Goal: Task Accomplishment & Management: Manage account settings

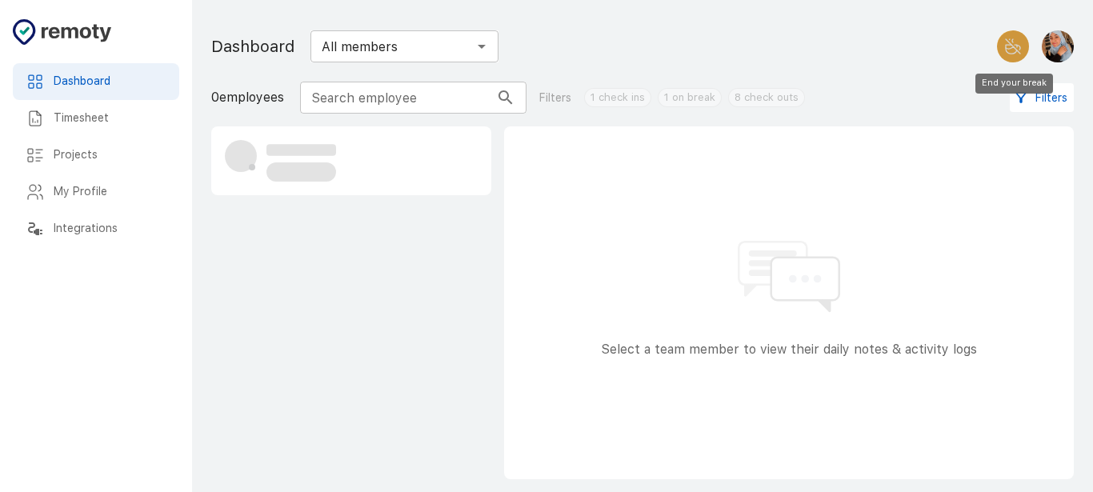
click at [1012, 44] on icon "End your break" at bounding box center [1013, 46] width 19 height 19
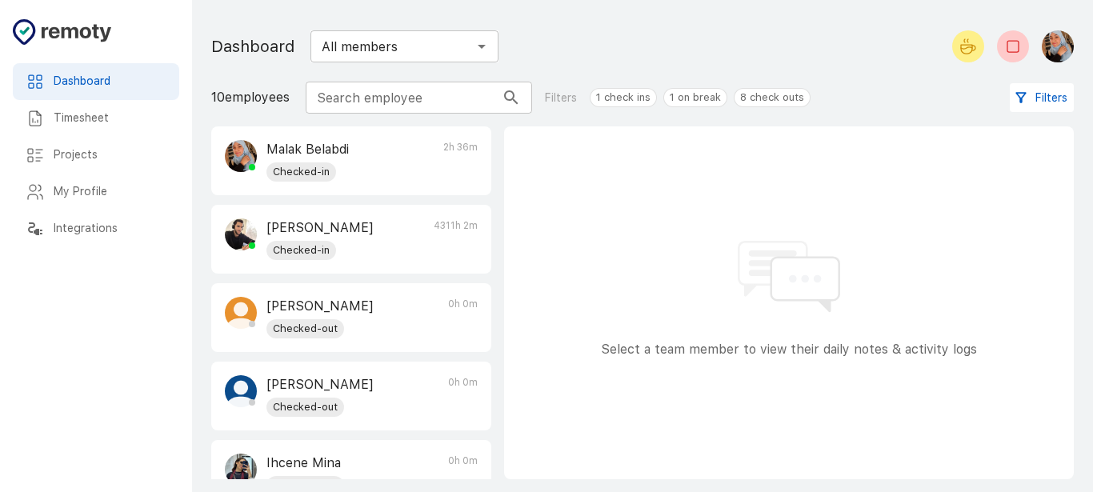
click at [102, 112] on h6 "Timesheet" at bounding box center [110, 119] width 113 height 18
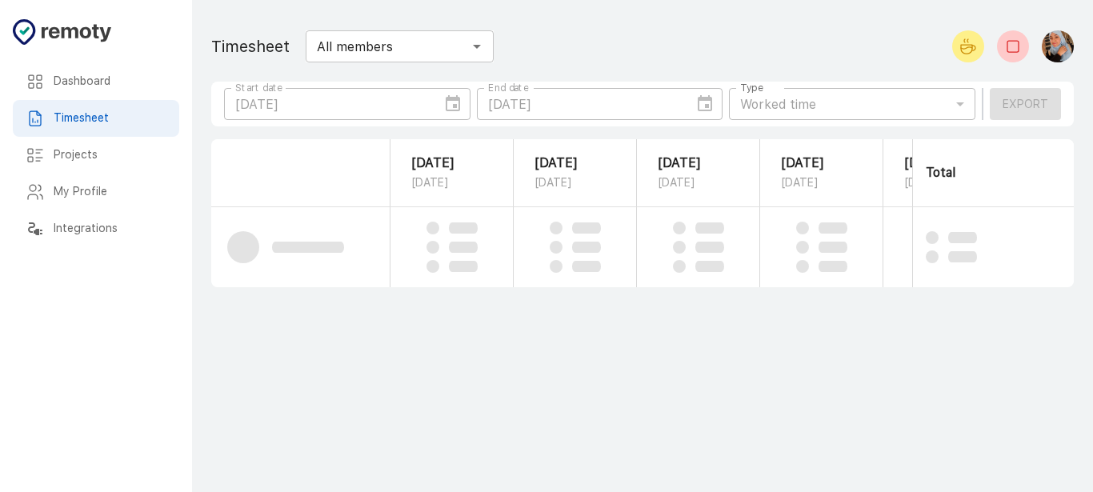
click at [449, 104] on div "[DATE] Start date" at bounding box center [347, 104] width 246 height 32
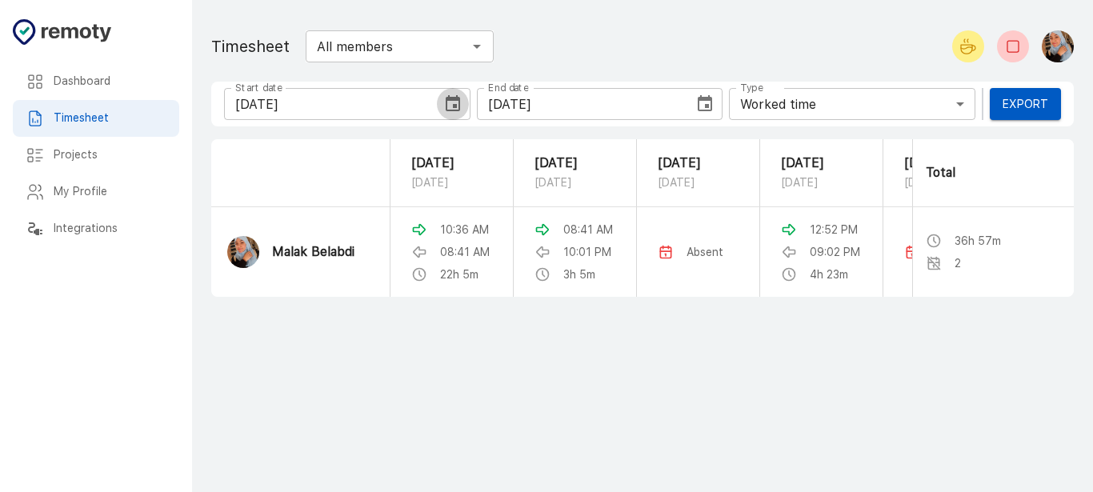
click at [449, 104] on icon "Choose date, selected date is Aug 23, 2025" at bounding box center [452, 103] width 19 height 19
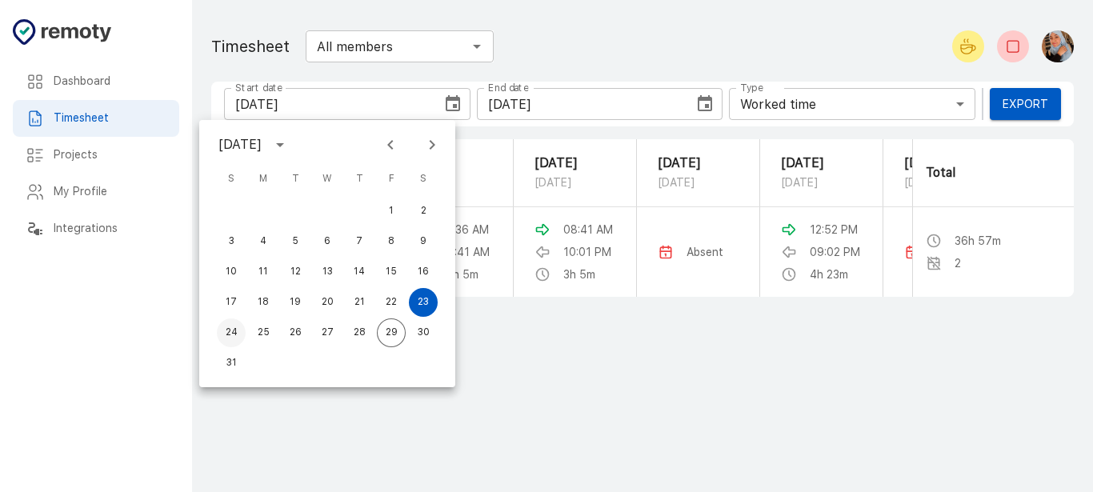
click at [228, 330] on button "24" at bounding box center [231, 333] width 29 height 29
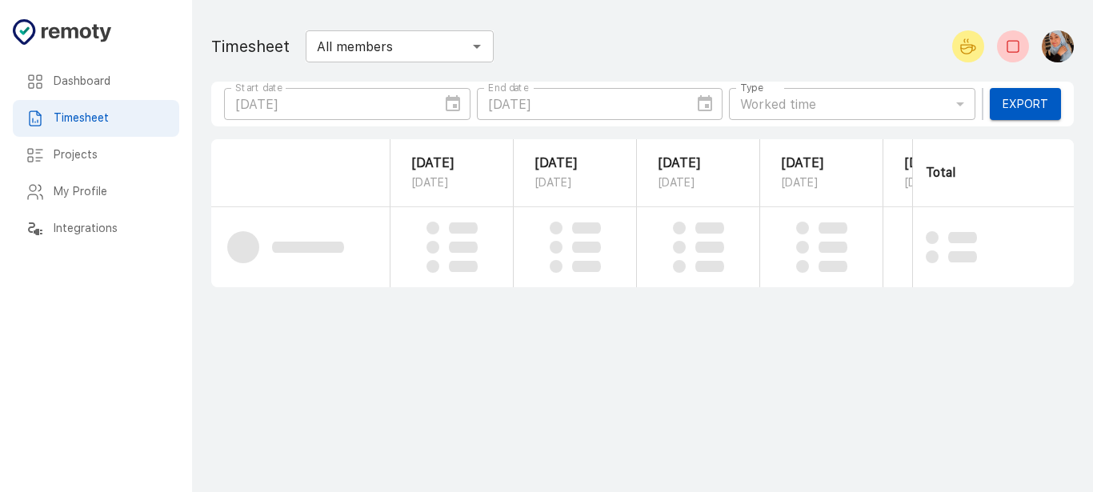
type input "[DATE]"
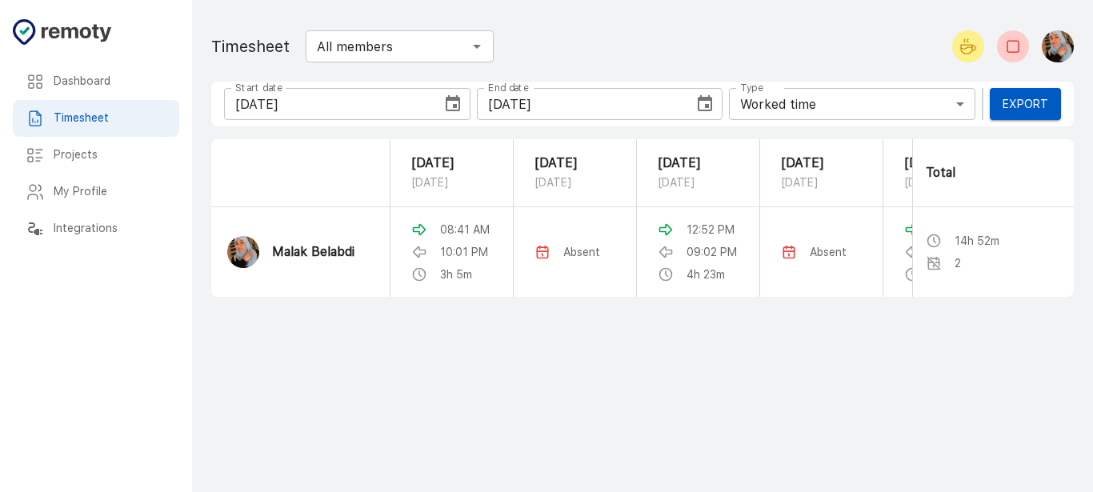
scroll to position [0, 230]
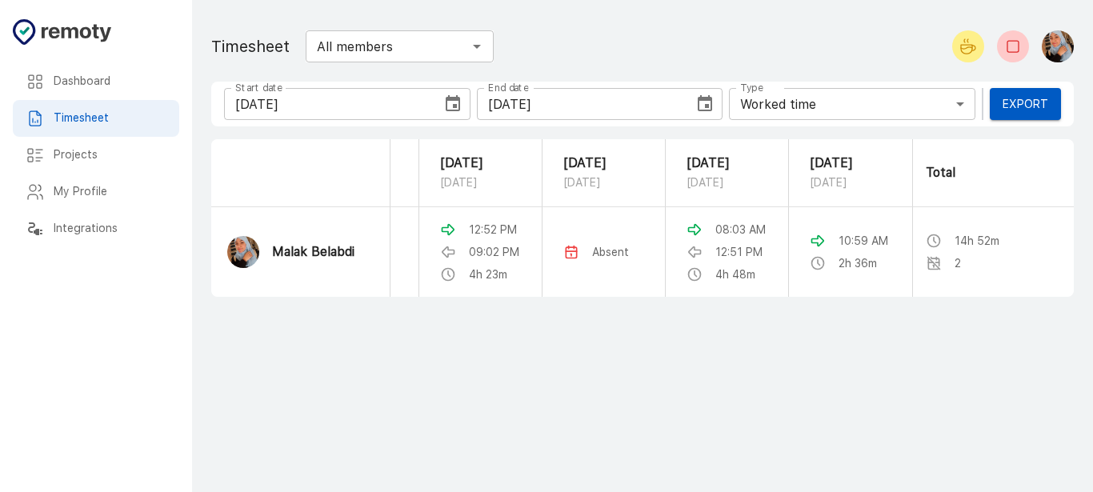
click at [972, 54] on icon "Start your break" at bounding box center [968, 46] width 19 height 19
click at [1008, 56] on button "End your break" at bounding box center [1013, 46] width 32 height 32
click at [80, 80] on h6 "Dashboard" at bounding box center [110, 82] width 113 height 18
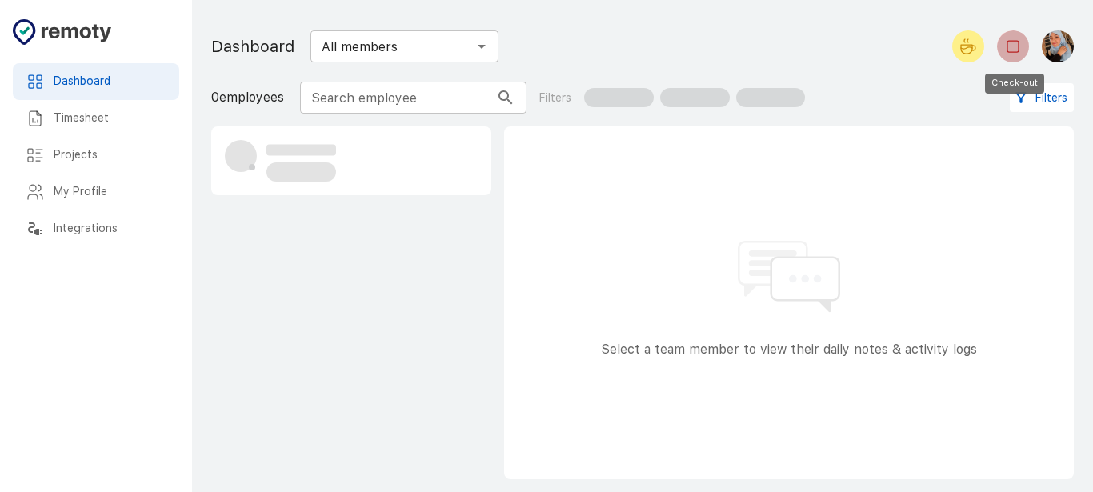
click at [1016, 55] on icon "Check-out" at bounding box center [1013, 46] width 19 height 19
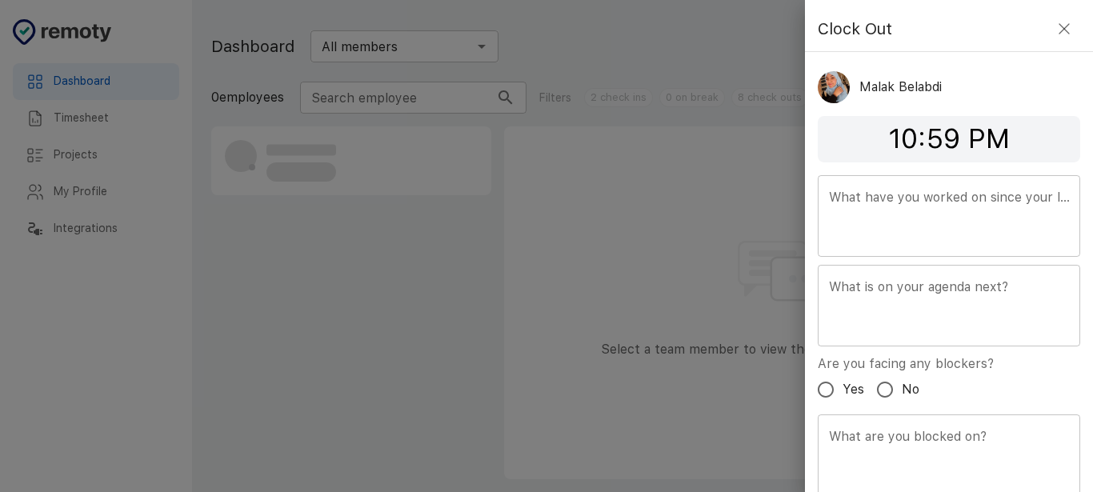
scroll to position [58, 0]
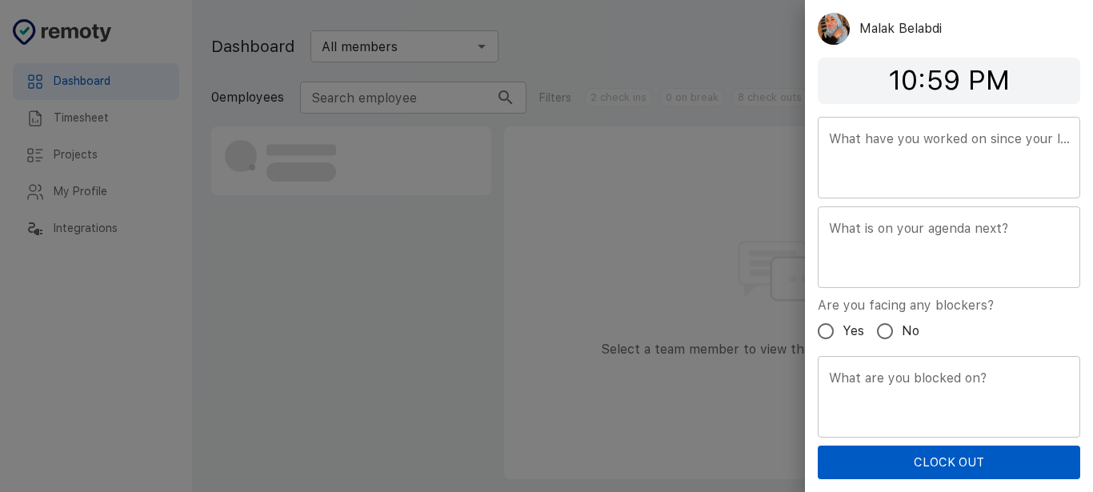
click at [924, 459] on button "Clock Out" at bounding box center [949, 463] width 263 height 34
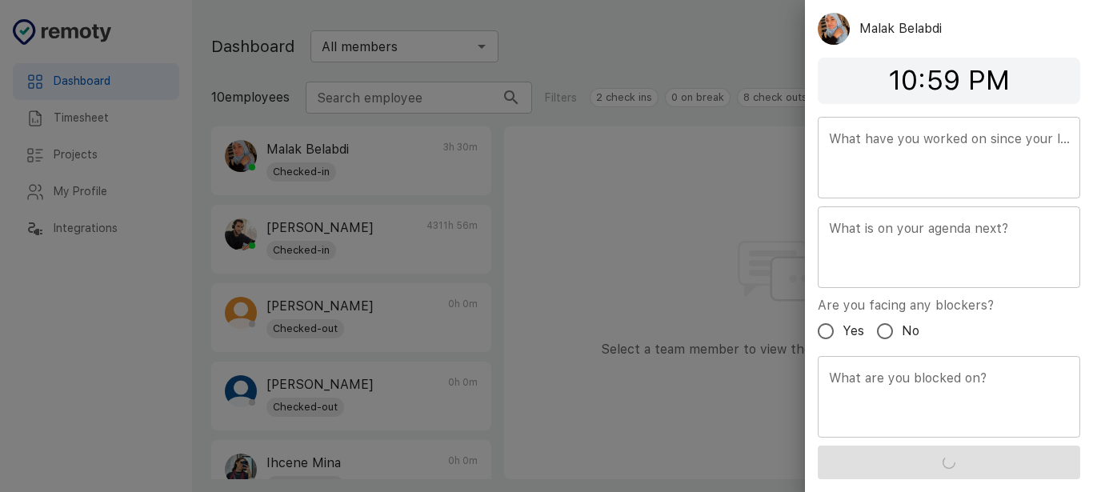
click at [545, 312] on div at bounding box center [546, 246] width 1093 height 492
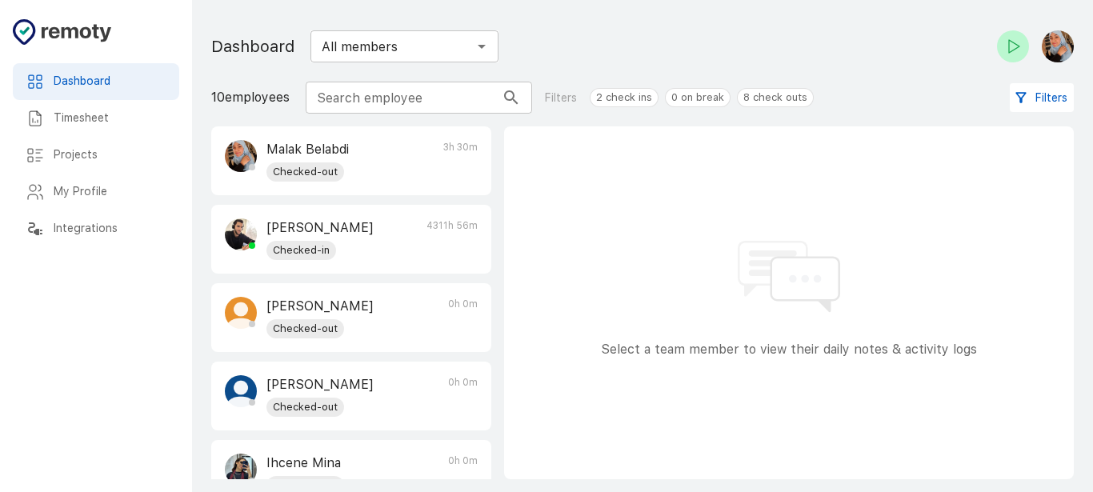
click at [102, 125] on h6 "Timesheet" at bounding box center [110, 119] width 113 height 18
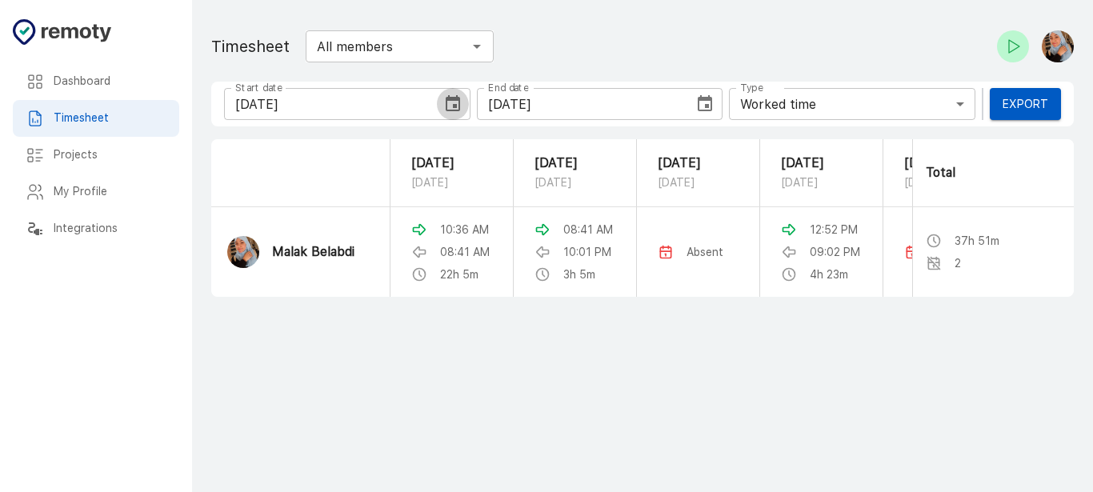
click at [455, 113] on icon "Choose date, selected date is Aug 23, 2025" at bounding box center [452, 103] width 19 height 19
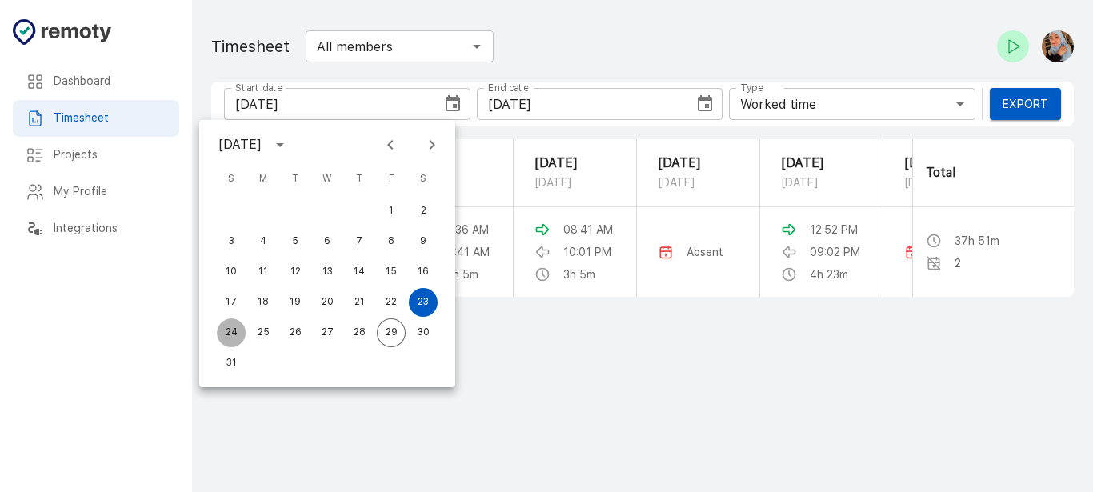
click at [235, 337] on button "24" at bounding box center [231, 333] width 29 height 29
type input "[DATE]"
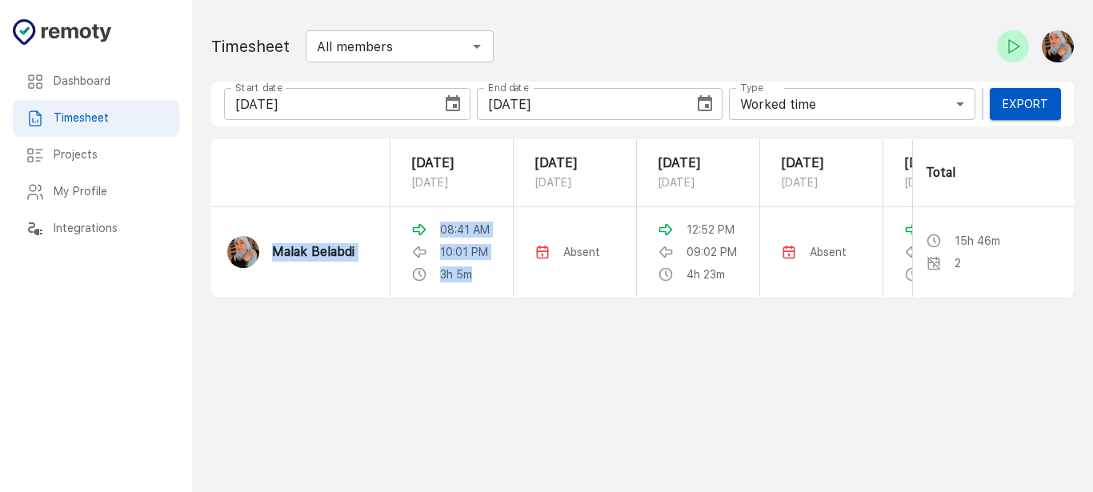
click at [242, 297] on tr "Malak Belabdi 08:41 AM 10:01 PM 3h 5m Absent 12:52 PM 09:02 PM 4h 23m Absent 08…" at bounding box center [751, 252] width 1080 height 90
click at [528, 431] on main "Dashboard Timesheet Projects My Profile Integrations Timesheet All members ​ St…" at bounding box center [642, 246] width 901 height 492
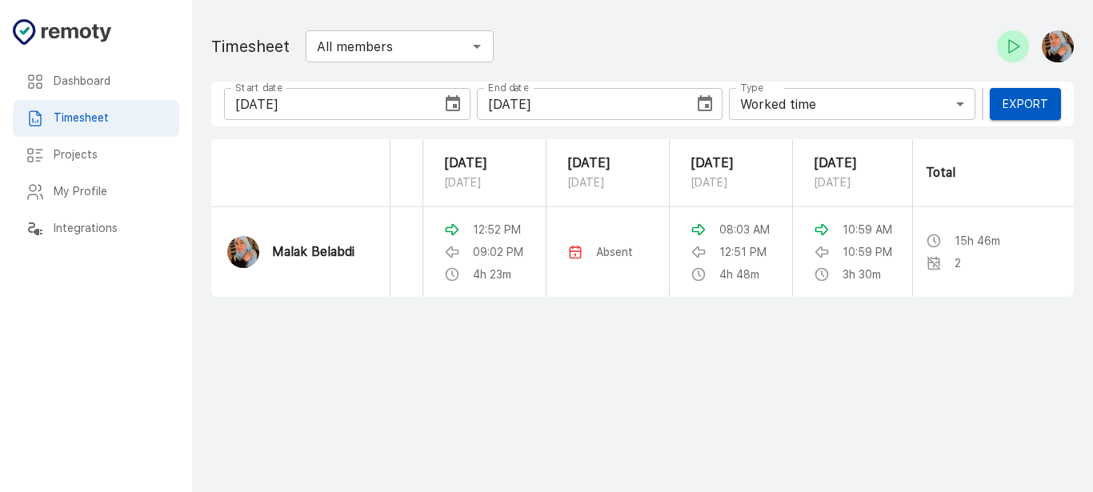
scroll to position [0, 230]
